Goal: Task Accomplishment & Management: Manage account settings

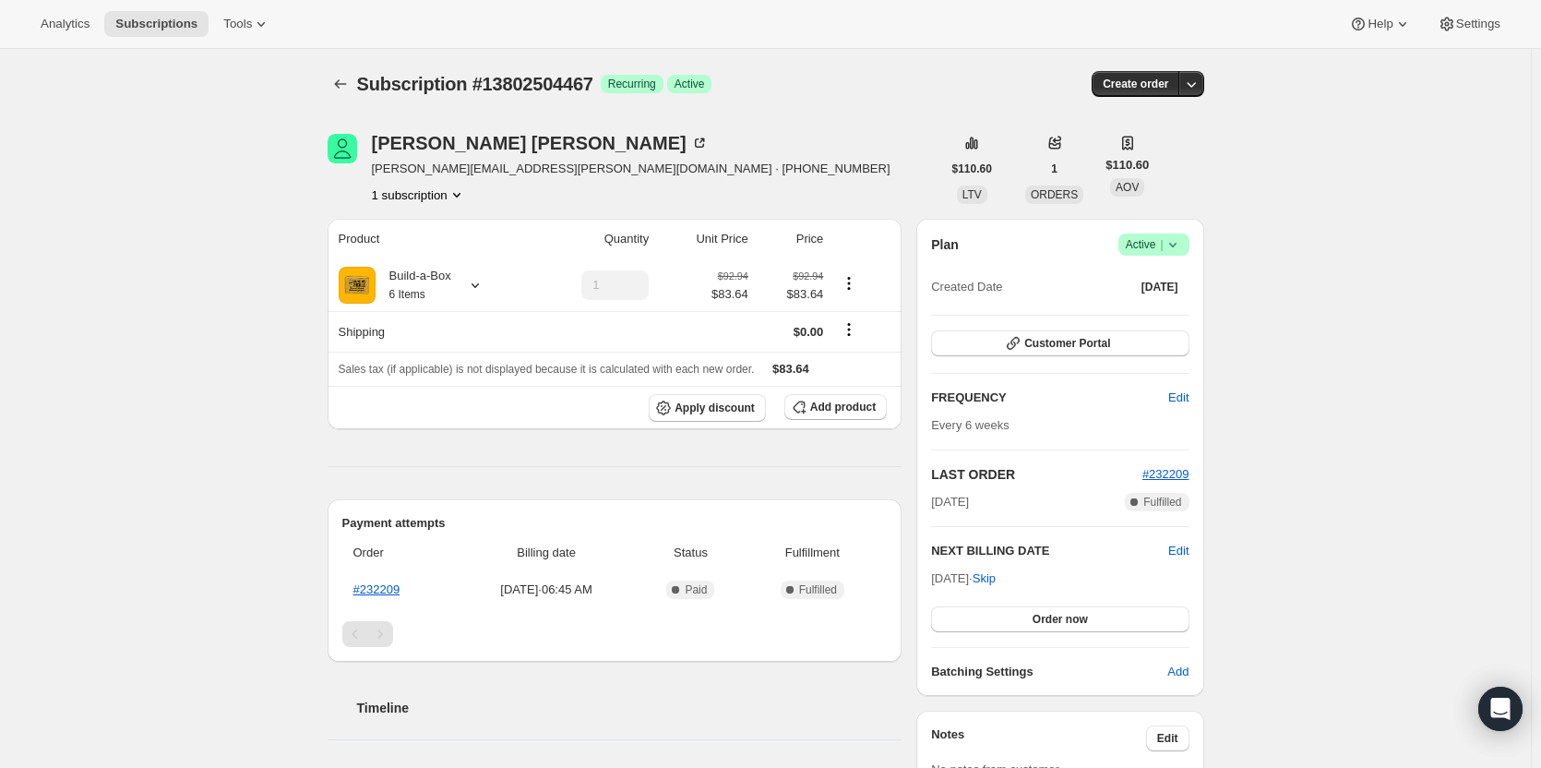
drag, startPoint x: 1146, startPoint y: 244, endPoint x: 1142, endPoint y: 253, distance: 9.9
click at [1146, 246] on span "Active |" at bounding box center [1154, 244] width 56 height 18
click at [1125, 320] on span "Cancel subscription" at bounding box center [1159, 313] width 104 height 18
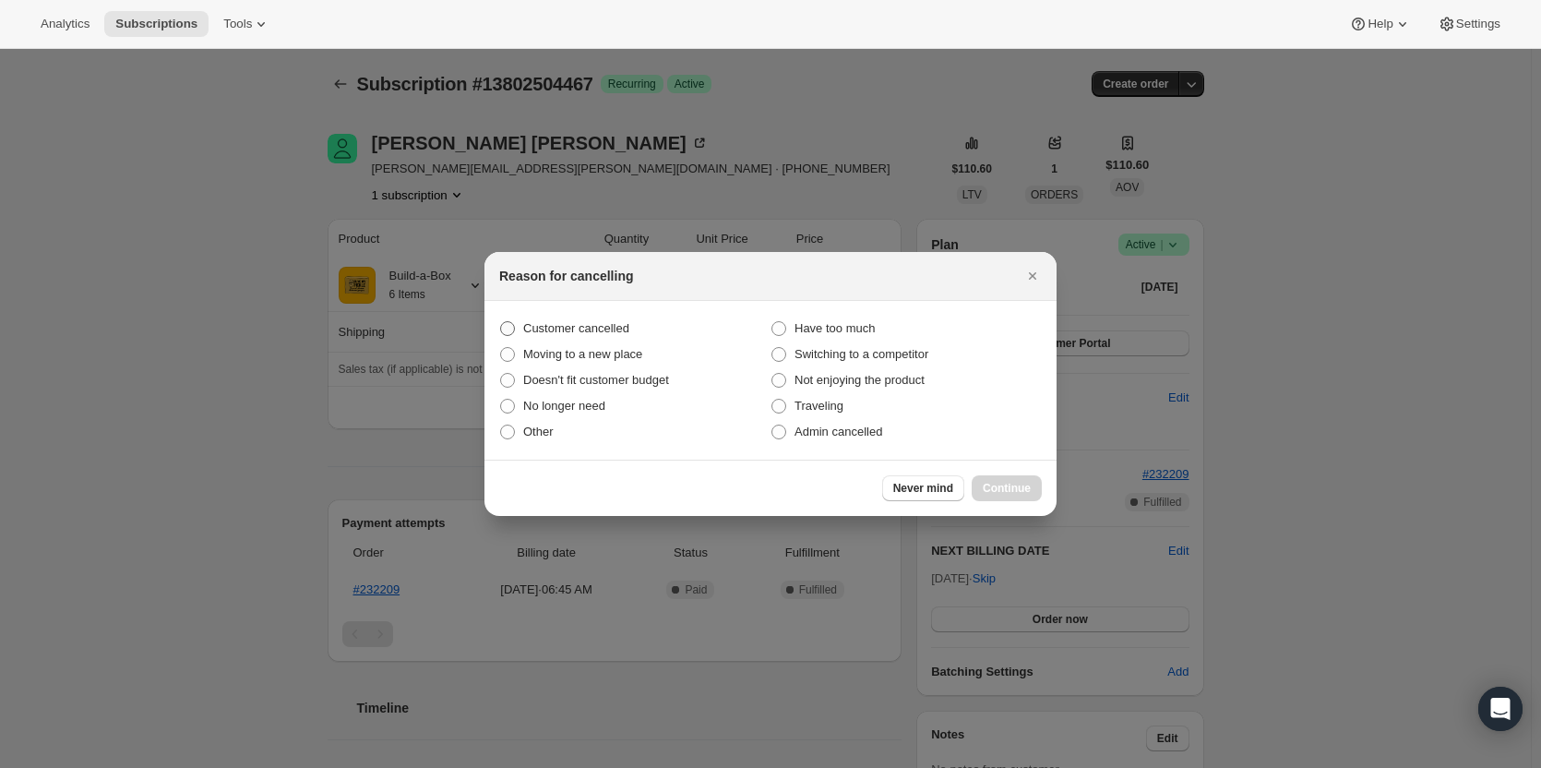
drag, startPoint x: 623, startPoint y: 323, endPoint x: 660, endPoint y: 330, distance: 37.6
click at [626, 324] on span "Customer cancelled" at bounding box center [576, 328] width 106 height 14
click at [531, 328] on span "Customer cancelled" at bounding box center [576, 328] width 106 height 14
click at [501, 322] on input "Customer cancelled" at bounding box center [500, 321] width 1 height 1
radio input "true"
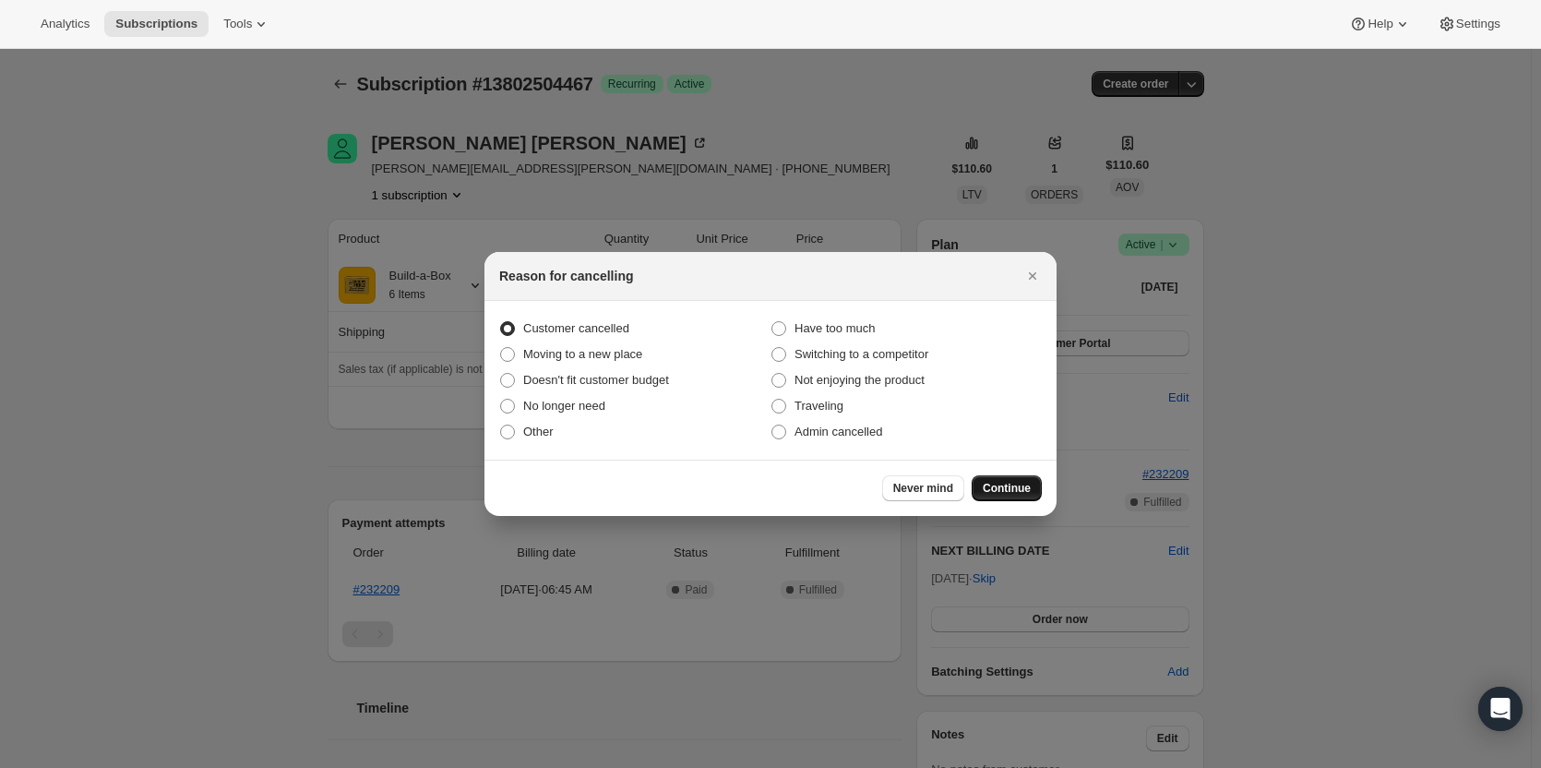
click at [1025, 478] on button "Continue" at bounding box center [1007, 488] width 70 height 26
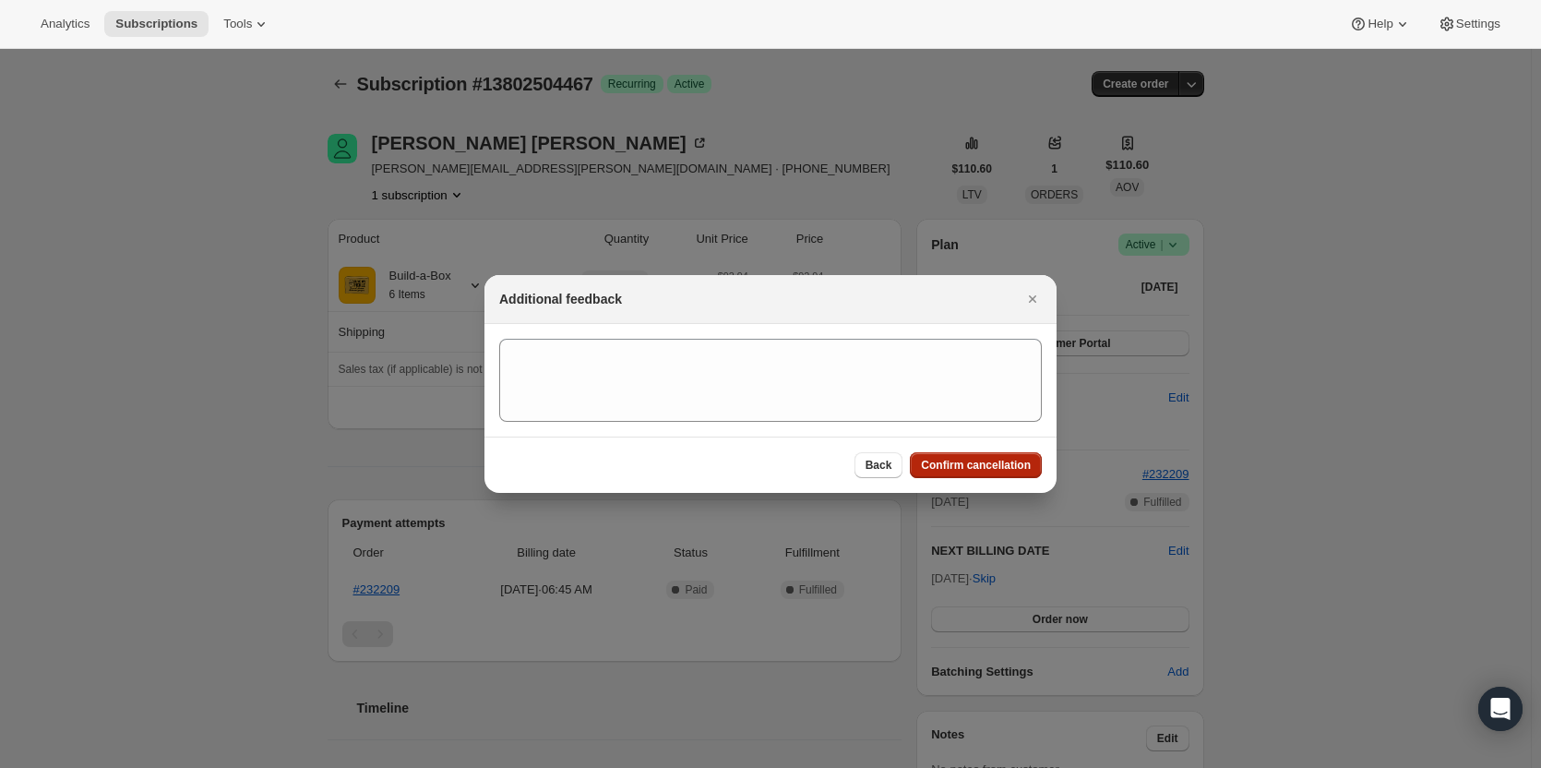
click at [996, 463] on span "Confirm cancellation" at bounding box center [976, 465] width 110 height 15
